Goal: Task Accomplishment & Management: Use online tool/utility

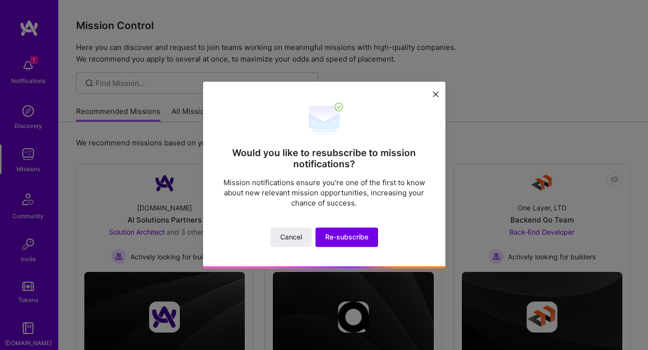
click at [436, 94] on icon at bounding box center [436, 94] width 6 height 6
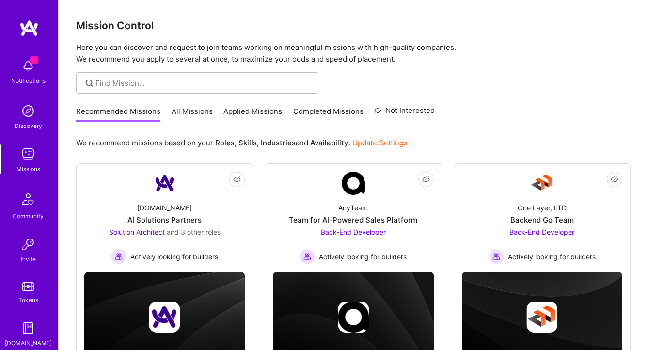
click at [173, 110] on link "All Missions" at bounding box center [192, 114] width 41 height 16
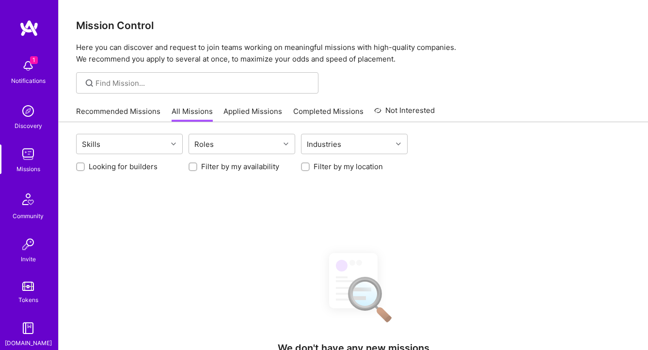
click at [242, 166] on label "Filter by my availability" at bounding box center [240, 166] width 78 height 10
click at [197, 166] on input "Filter by my availability" at bounding box center [193, 167] width 7 height 7
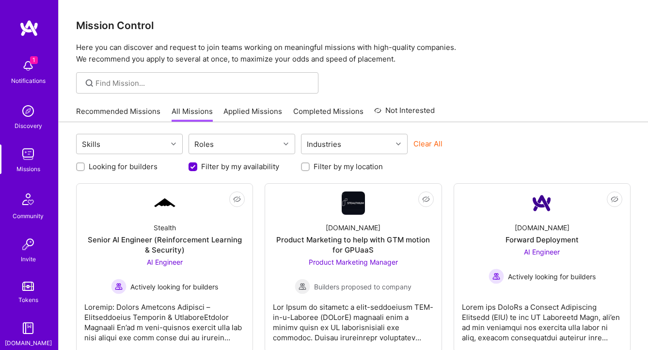
click at [258, 164] on label "Filter by my availability" at bounding box center [240, 166] width 78 height 10
click at [198, 164] on input "Filter by my availability" at bounding box center [193, 167] width 9 height 9
checkbox input "false"
click at [334, 169] on label "Filter by my location" at bounding box center [348, 166] width 69 height 10
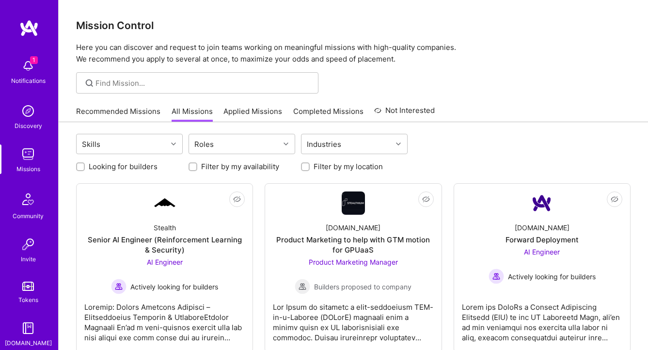
click at [310, 169] on input "Filter by my location" at bounding box center [306, 167] width 7 height 7
checkbox input "true"
click at [35, 77] on div "Notifications" at bounding box center [28, 81] width 34 height 10
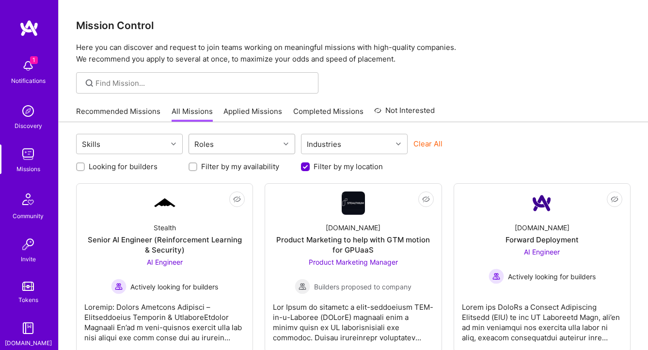
click at [217, 143] on input "text" at bounding box center [217, 144] width 1 height 10
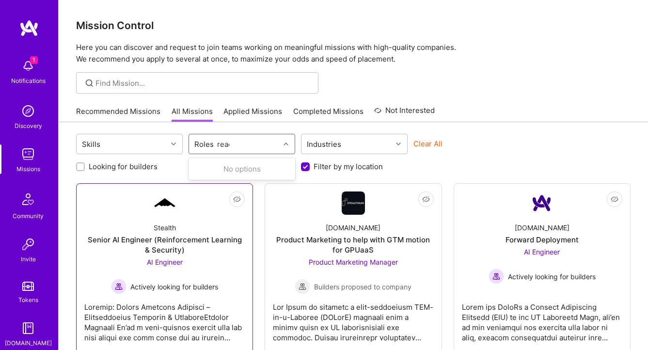
type input "react"
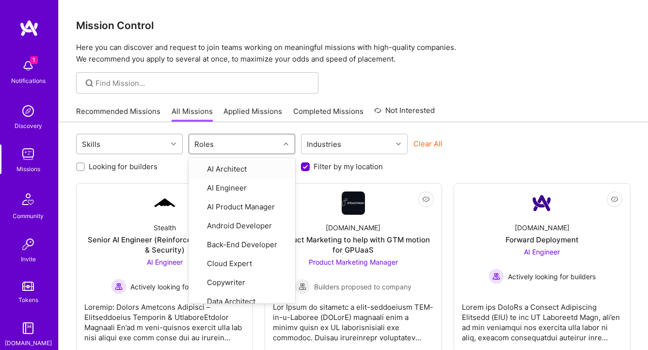
click at [138, 142] on div "Skills" at bounding box center [122, 143] width 91 height 19
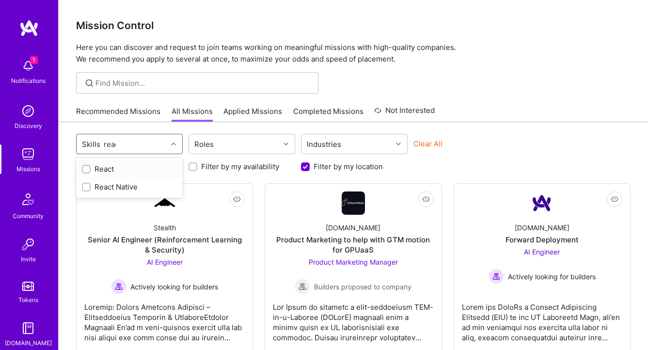
type input "react"
click at [113, 170] on div "React" at bounding box center [129, 169] width 95 height 10
checkbox input "true"
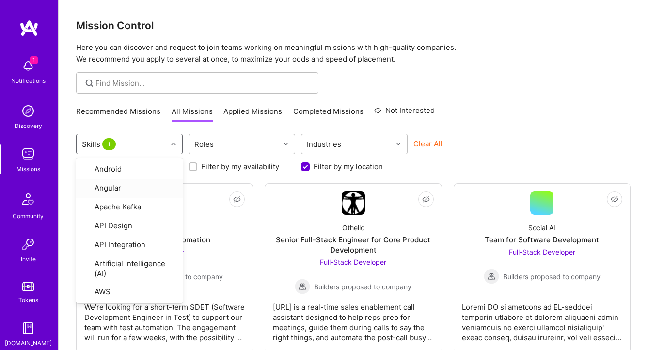
click at [575, 133] on div "option React, selected. option Angular focused, 2 of 68. 68 results available. …" at bounding box center [353, 339] width 589 height 435
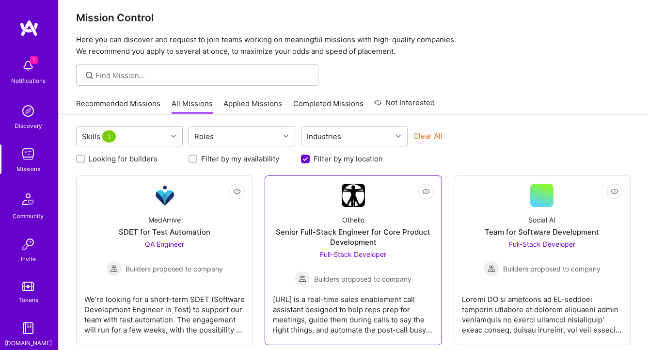
scroll to position [68, 0]
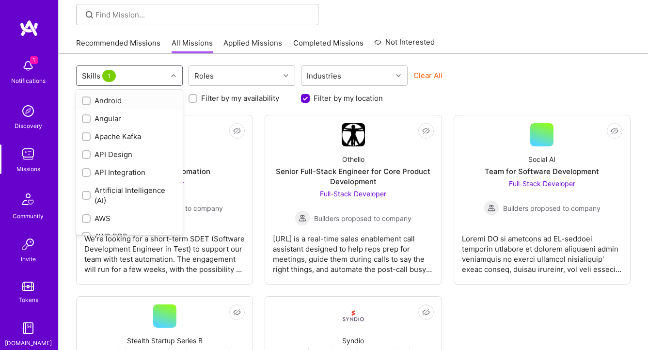
click at [112, 81] on div "Skills 1" at bounding box center [99, 76] width 41 height 14
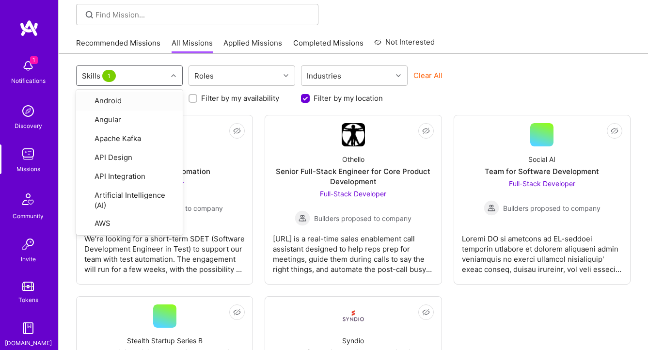
click at [141, 76] on div "Skills 1" at bounding box center [122, 75] width 91 height 19
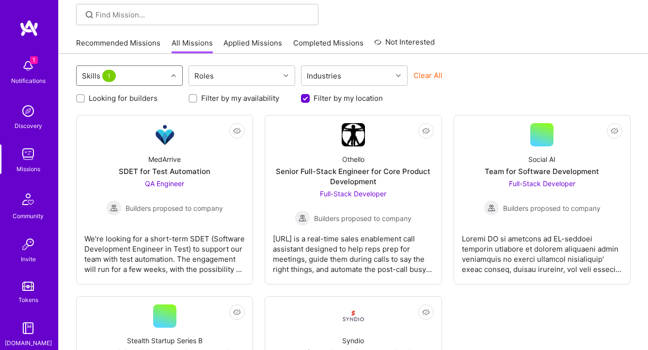
click at [129, 79] on div "Skills 1" at bounding box center [122, 75] width 91 height 19
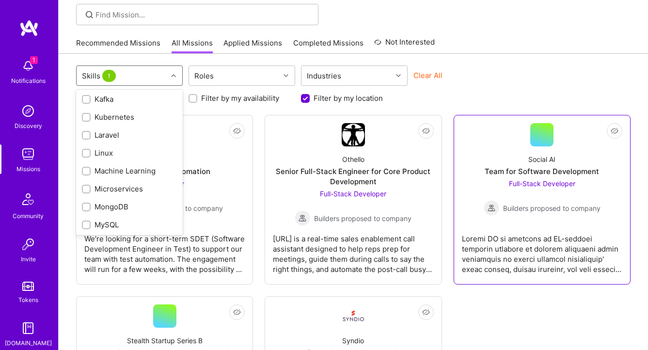
scroll to position [202, 0]
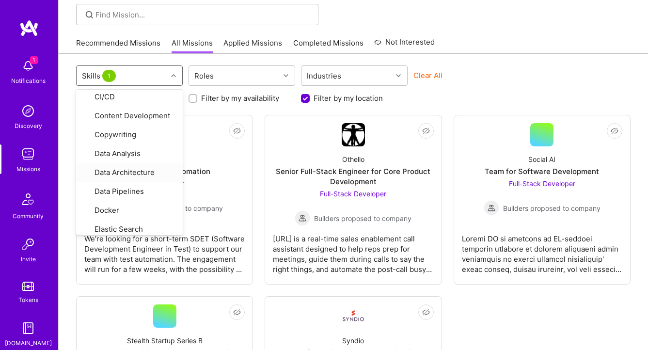
click at [573, 74] on div "option React, selected. option Data Architecture focused, 15 of 68. 68 results …" at bounding box center [353, 76] width 554 height 23
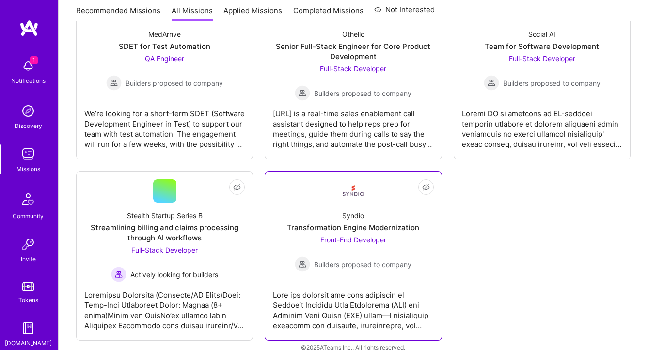
scroll to position [192, 0]
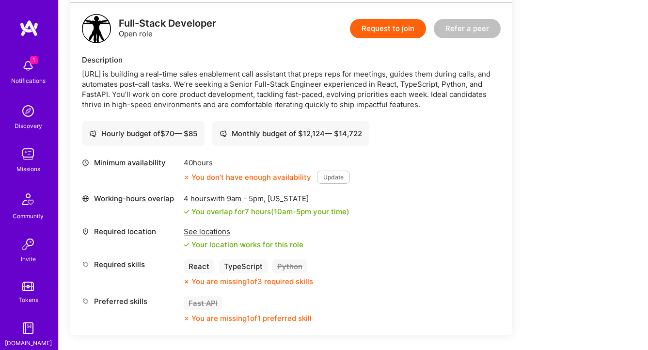
scroll to position [253, 0]
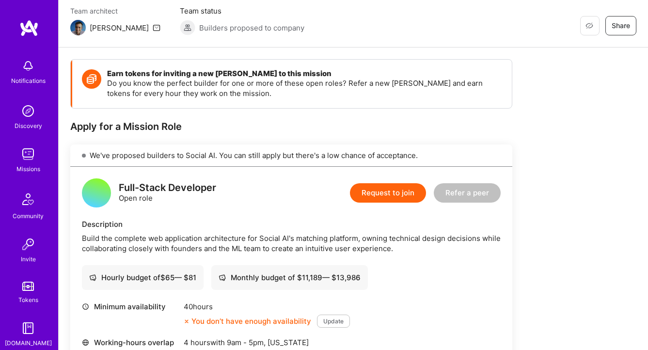
scroll to position [188, 0]
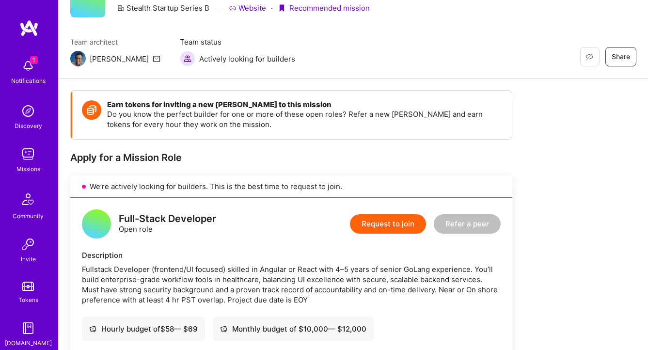
scroll to position [189, 0]
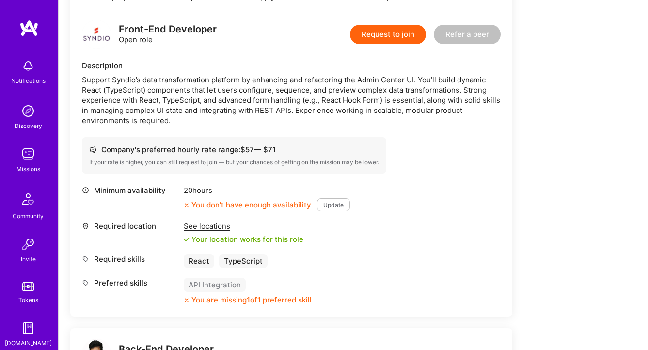
scroll to position [252, 0]
